Goal: Task Accomplishment & Management: Use online tool/utility

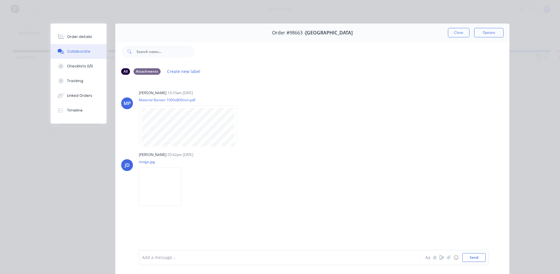
click at [460, 34] on button "Close" at bounding box center [458, 32] width 21 height 9
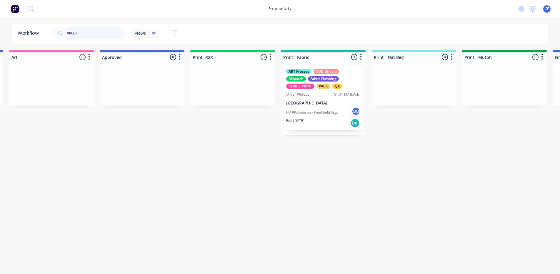
click at [94, 34] on input "98663" at bounding box center [96, 33] width 58 height 12
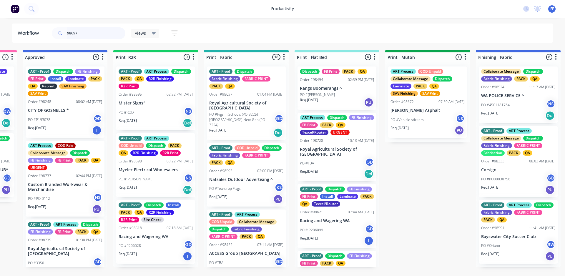
scroll to position [0, 625]
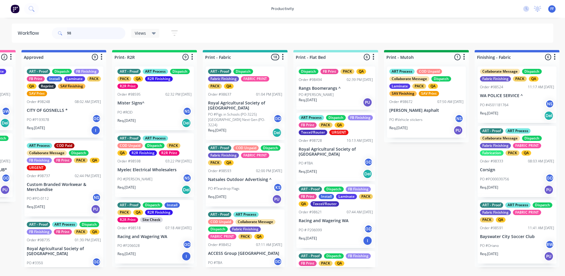
type input "9"
type input "98697"
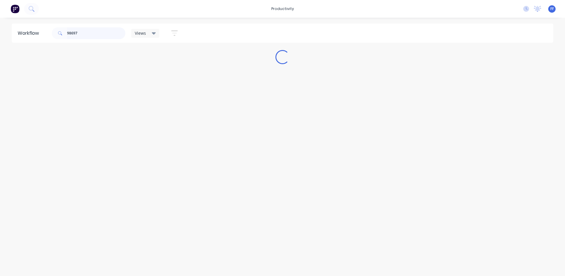
scroll to position [0, 0]
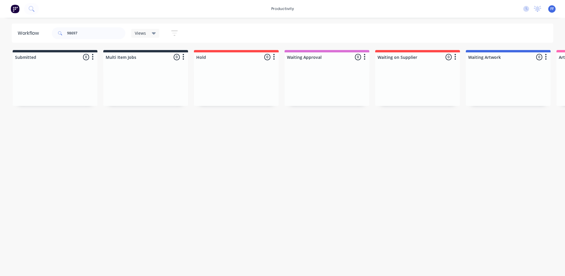
drag, startPoint x: 128, startPoint y: 276, endPoint x: 161, endPoint y: 281, distance: 33.3
click at [161, 241] on html "productivity productivity Workflow Planner Delivery Scheduling Timesheets No ne…" at bounding box center [282, 120] width 565 height 241
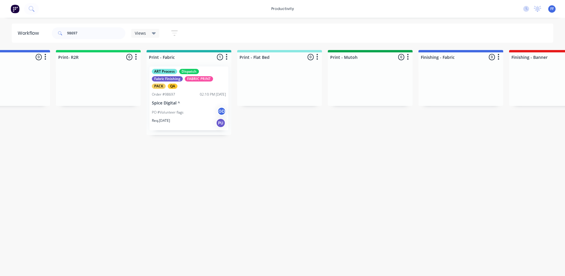
scroll to position [0, 693]
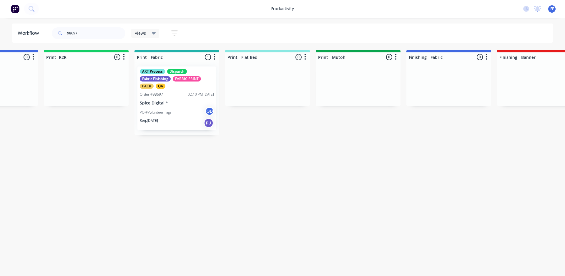
click at [189, 115] on div "PO #Volunteer flags GD" at bounding box center [177, 112] width 74 height 11
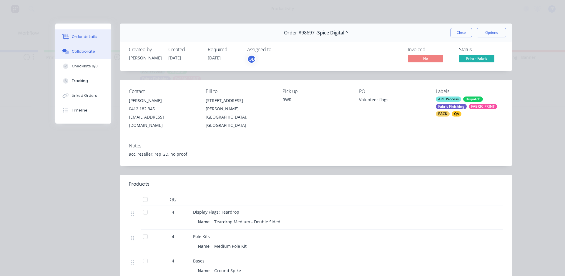
click at [89, 51] on div "Collaborate" at bounding box center [83, 51] width 23 height 5
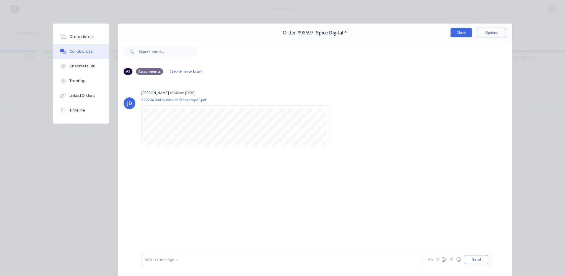
click at [461, 36] on button "Close" at bounding box center [460, 32] width 21 height 9
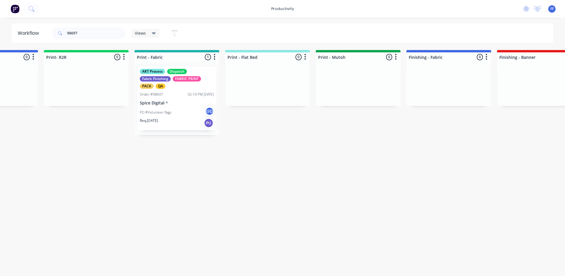
click at [88, 40] on div "98697" at bounding box center [89, 33] width 74 height 18
drag, startPoint x: 88, startPoint y: 32, endPoint x: 80, endPoint y: 22, distance: 13.0
click at [82, 25] on div "98697" at bounding box center [89, 33] width 74 height 18
drag, startPoint x: 86, startPoint y: 33, endPoint x: 8, endPoint y: 28, distance: 77.8
click at [8, 30] on div "Workflow 98697 Views Save new view None (Default) edit ART DEPT edit Banner Fin…" at bounding box center [282, 33] width 565 height 19
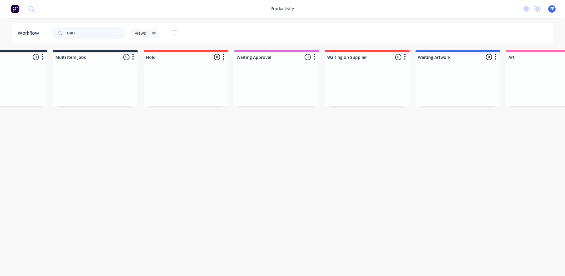
scroll to position [0, 12]
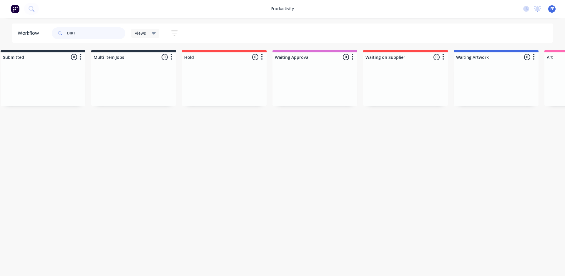
drag, startPoint x: 91, startPoint y: 33, endPoint x: 71, endPoint y: 35, distance: 19.9
click at [71, 35] on input "DIRT" at bounding box center [96, 33] width 58 height 12
type input "D"
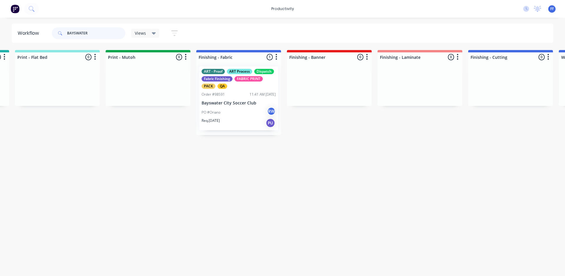
scroll to position [0, 911]
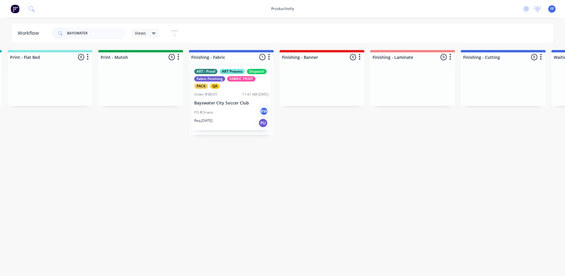
click at [250, 120] on div "Req. [DATE] PU" at bounding box center [231, 123] width 74 height 10
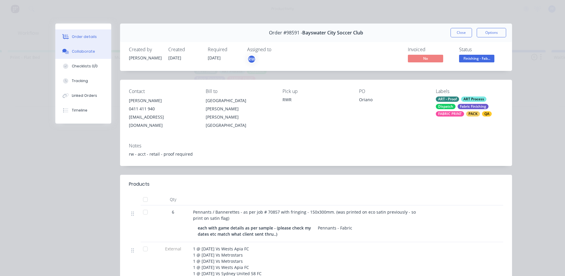
click at [87, 56] on button "Collaborate" at bounding box center [83, 51] width 56 height 15
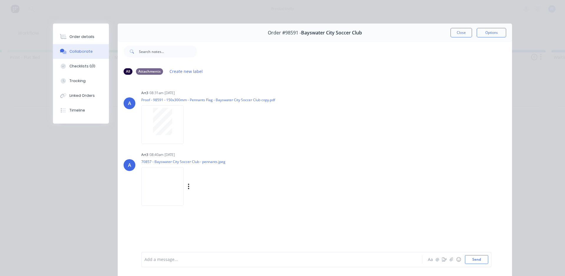
click at [162, 182] on img at bounding box center [162, 186] width 42 height 39
click at [450, 34] on button "Close" at bounding box center [460, 32] width 21 height 9
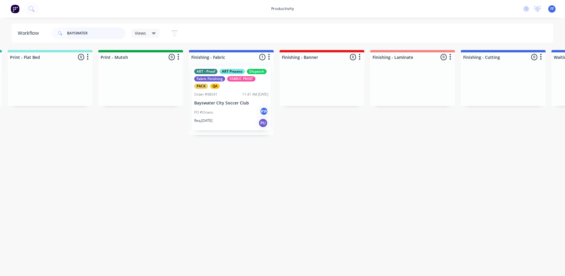
drag, startPoint x: 99, startPoint y: 33, endPoint x: 45, endPoint y: 37, distance: 54.3
click at [45, 37] on header "Workflow BAYSWATER Views Save new view None (Default) edit ART DEPT edit Banner…" at bounding box center [282, 33] width 541 height 19
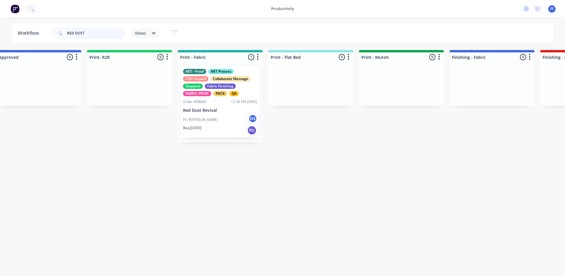
scroll to position [0, 672]
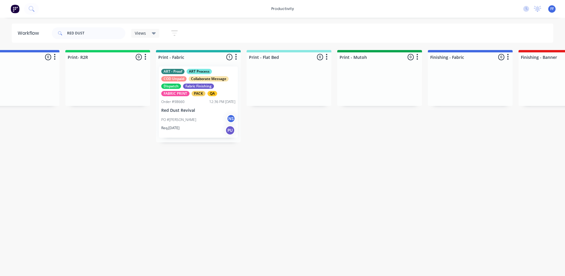
click at [213, 104] on div "ART - Proof ART Process COD Unpaid Collaborate Message Dispatch Fabric Finishin…" at bounding box center [198, 101] width 79 height 71
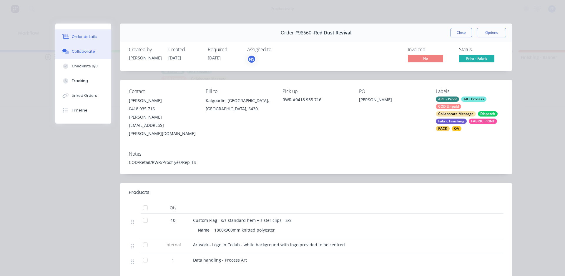
click at [89, 51] on div "Collaborate" at bounding box center [83, 51] width 23 height 5
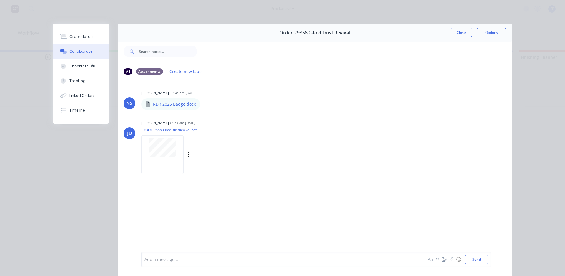
click at [167, 159] on div at bounding box center [162, 154] width 42 height 39
click at [450, 31] on button "Close" at bounding box center [460, 32] width 21 height 9
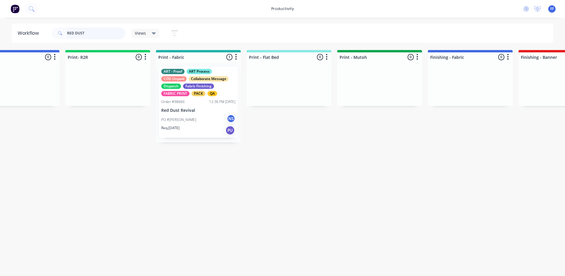
drag, startPoint x: 82, startPoint y: 37, endPoint x: 0, endPoint y: 23, distance: 83.2
type input "T"
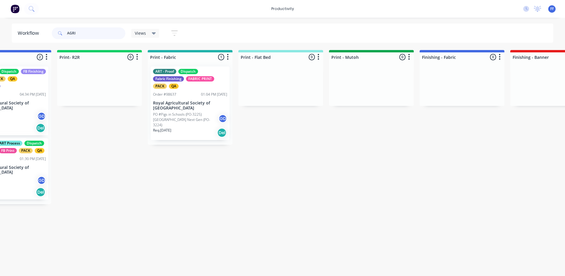
scroll to position [0, 675]
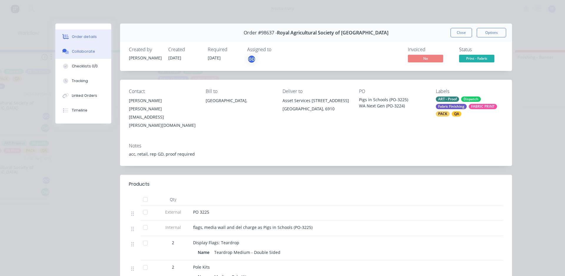
click at [73, 50] on div "Collaborate" at bounding box center [83, 51] width 23 height 5
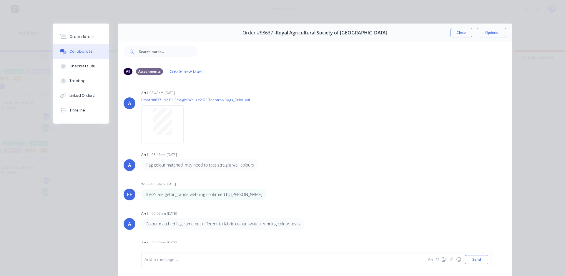
drag, startPoint x: 462, startPoint y: 34, endPoint x: 147, endPoint y: 41, distance: 315.3
click at [460, 34] on button "Close" at bounding box center [460, 32] width 21 height 9
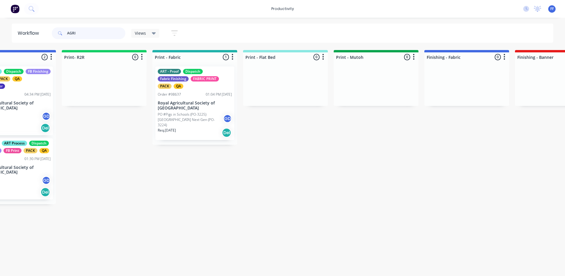
drag, startPoint x: 89, startPoint y: 34, endPoint x: 0, endPoint y: 34, distance: 89.4
click at [0, 34] on div "Workflow AGRI Views Save new view None (Default) edit ART DEPT edit Banner Fini…" at bounding box center [282, 33] width 565 height 19
type input "RED DUST"
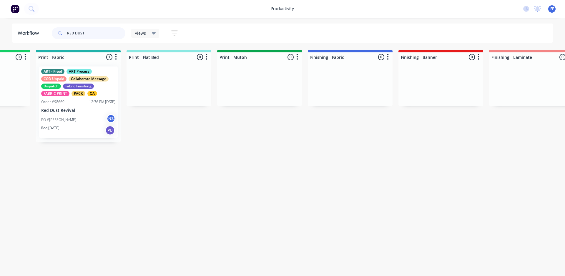
scroll to position [0, 791]
click at [87, 128] on div "Req. [DATE] PU" at bounding box center [79, 130] width 74 height 10
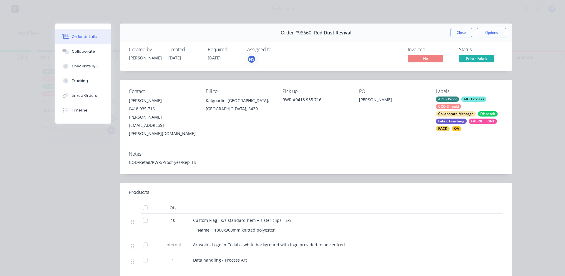
click at [460, 59] on span "Print - Fabric" at bounding box center [476, 58] width 35 height 7
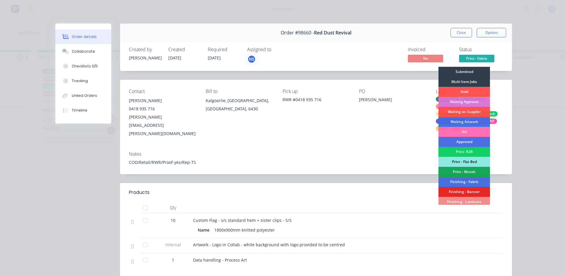
scroll to position [59, 0]
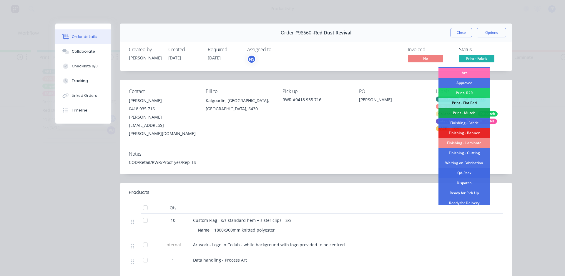
click at [469, 172] on div "QA-Pack" at bounding box center [463, 173] width 51 height 10
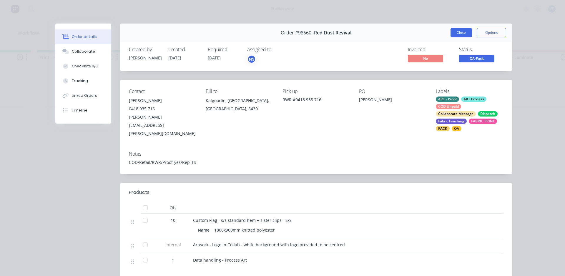
click at [460, 30] on button "Close" at bounding box center [460, 32] width 21 height 9
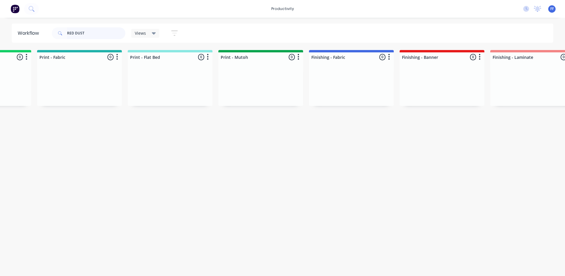
drag, startPoint x: 103, startPoint y: 38, endPoint x: 23, endPoint y: 2, distance: 88.1
click at [0, 35] on div "Workflow RED DUST Views Save new view None (Default) edit ART DEPT edit Banner …" at bounding box center [282, 33] width 565 height 19
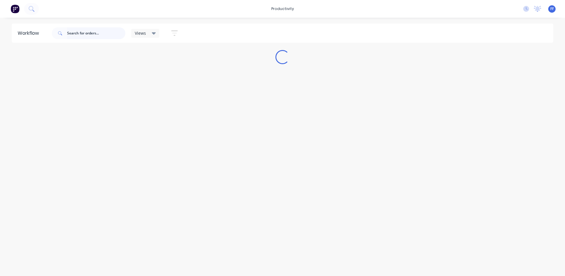
scroll to position [0, 0]
